Goal: Information Seeking & Learning: Learn about a topic

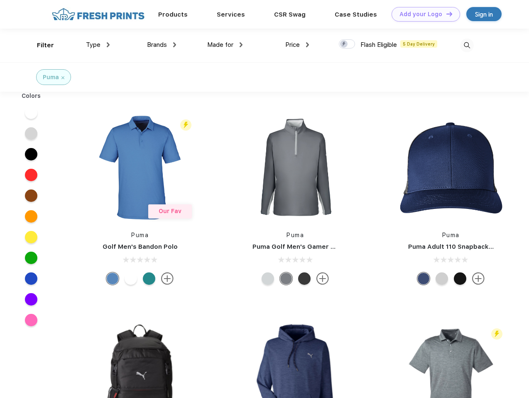
scroll to position [0, 0]
click at [422, 14] on link "Add your Logo Design Tool" at bounding box center [425, 14] width 68 height 15
click at [0, 0] on div "Design Tool" at bounding box center [0, 0] width 0 height 0
click at [445, 14] on link "Add your Logo Design Tool" at bounding box center [425, 14] width 68 height 15
click at [40, 45] on div "Filter" at bounding box center [45, 46] width 17 height 10
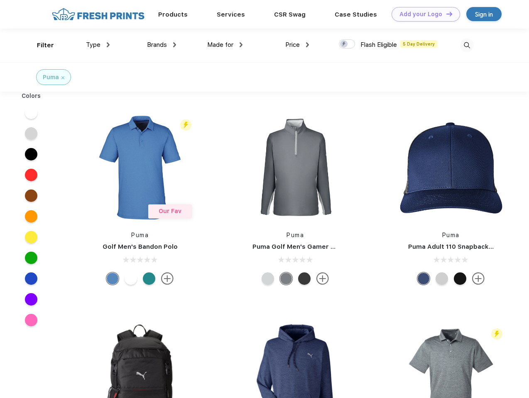
click at [98, 45] on span "Type" at bounding box center [93, 44] width 15 height 7
click at [161, 45] on span "Brands" at bounding box center [157, 44] width 20 height 7
click at [225, 45] on span "Made for" at bounding box center [220, 44] width 26 height 7
click at [297, 45] on span "Price" at bounding box center [292, 44] width 15 height 7
click at [347, 44] on div at bounding box center [347, 43] width 16 height 9
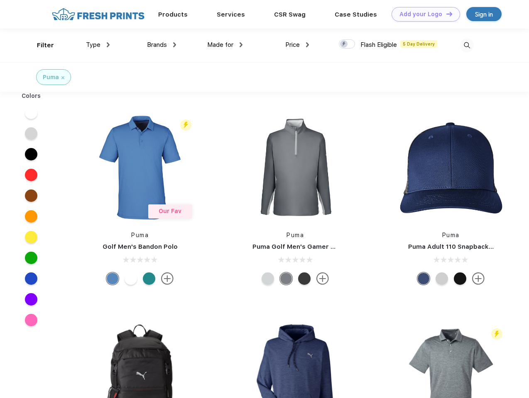
click at [344, 44] on input "checkbox" at bounding box center [341, 41] width 5 height 5
click at [466, 45] on img at bounding box center [467, 46] width 14 height 14
